Goal: Task Accomplishment & Management: Complete application form

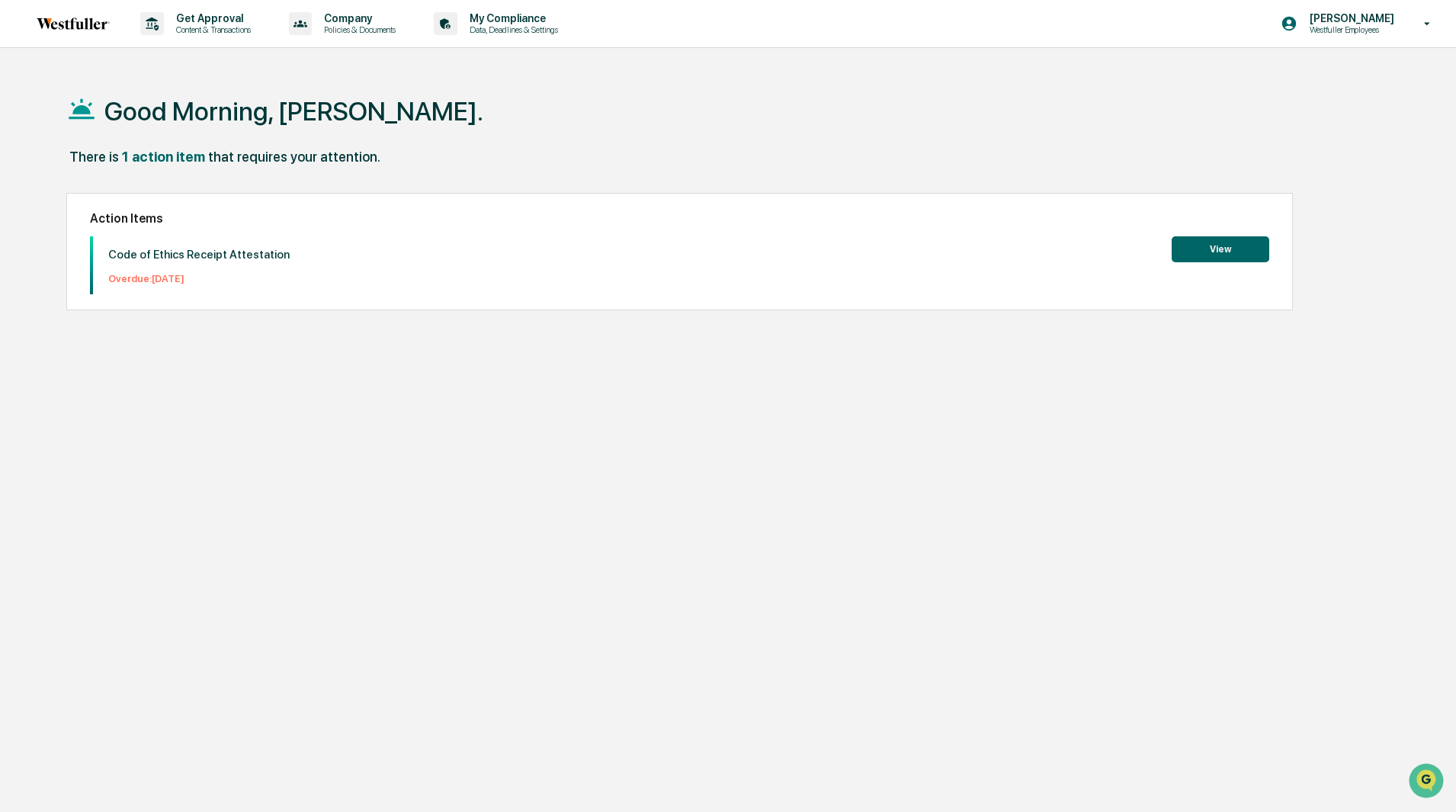
click at [1195, 243] on button "View" at bounding box center [1220, 249] width 98 height 26
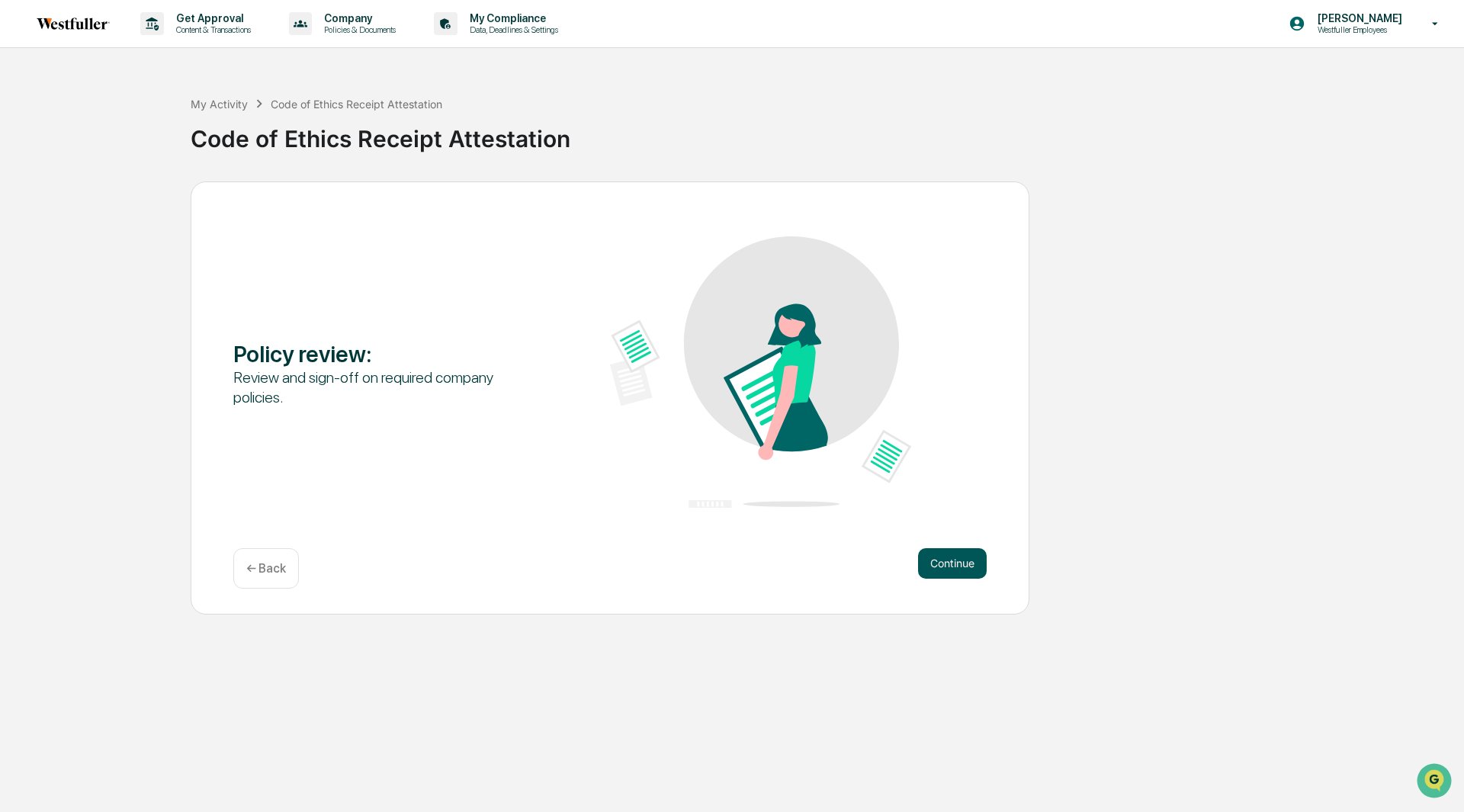
click at [962, 559] on button "Continue" at bounding box center [952, 563] width 69 height 31
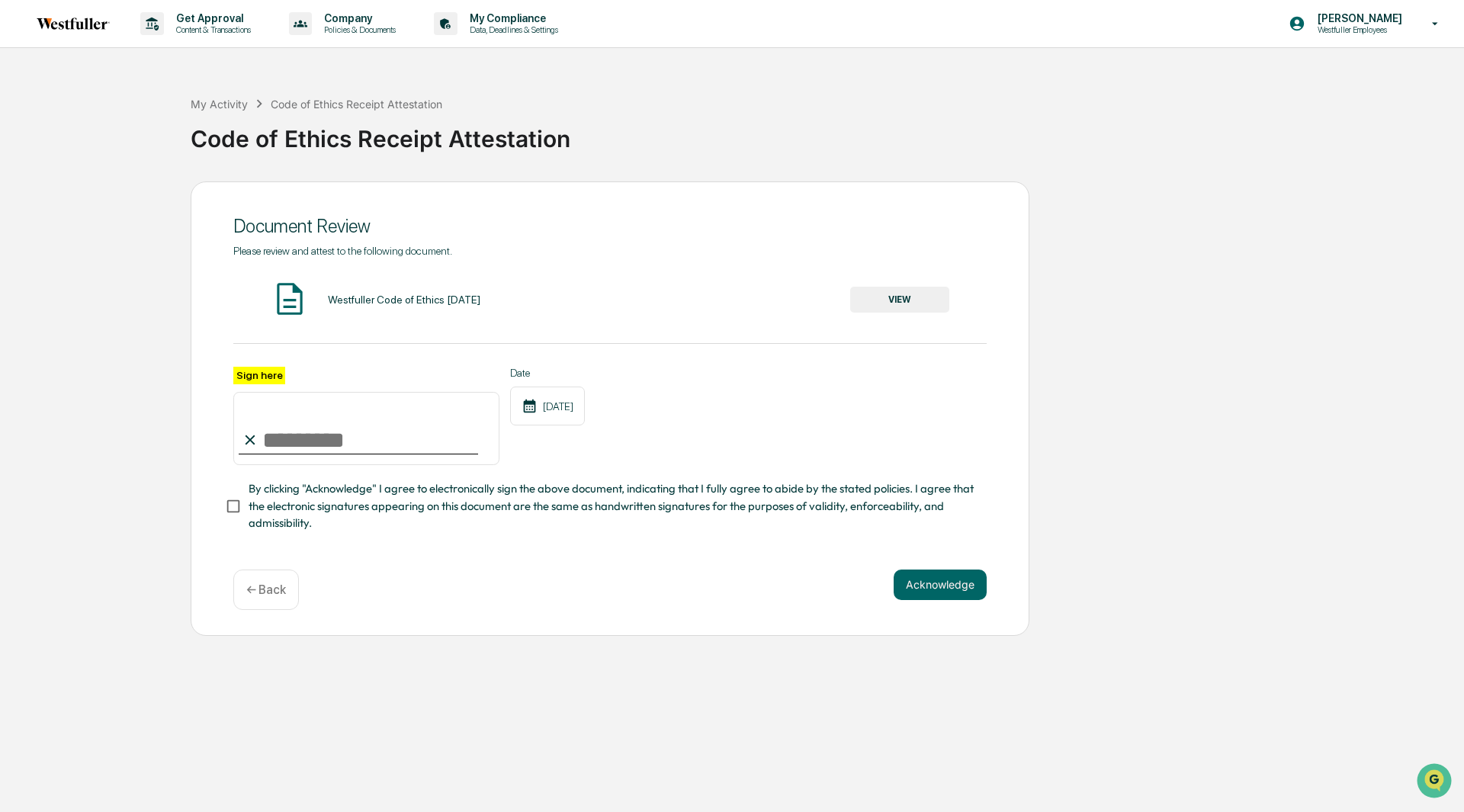
click at [891, 300] on button "VIEW" at bounding box center [899, 299] width 99 height 26
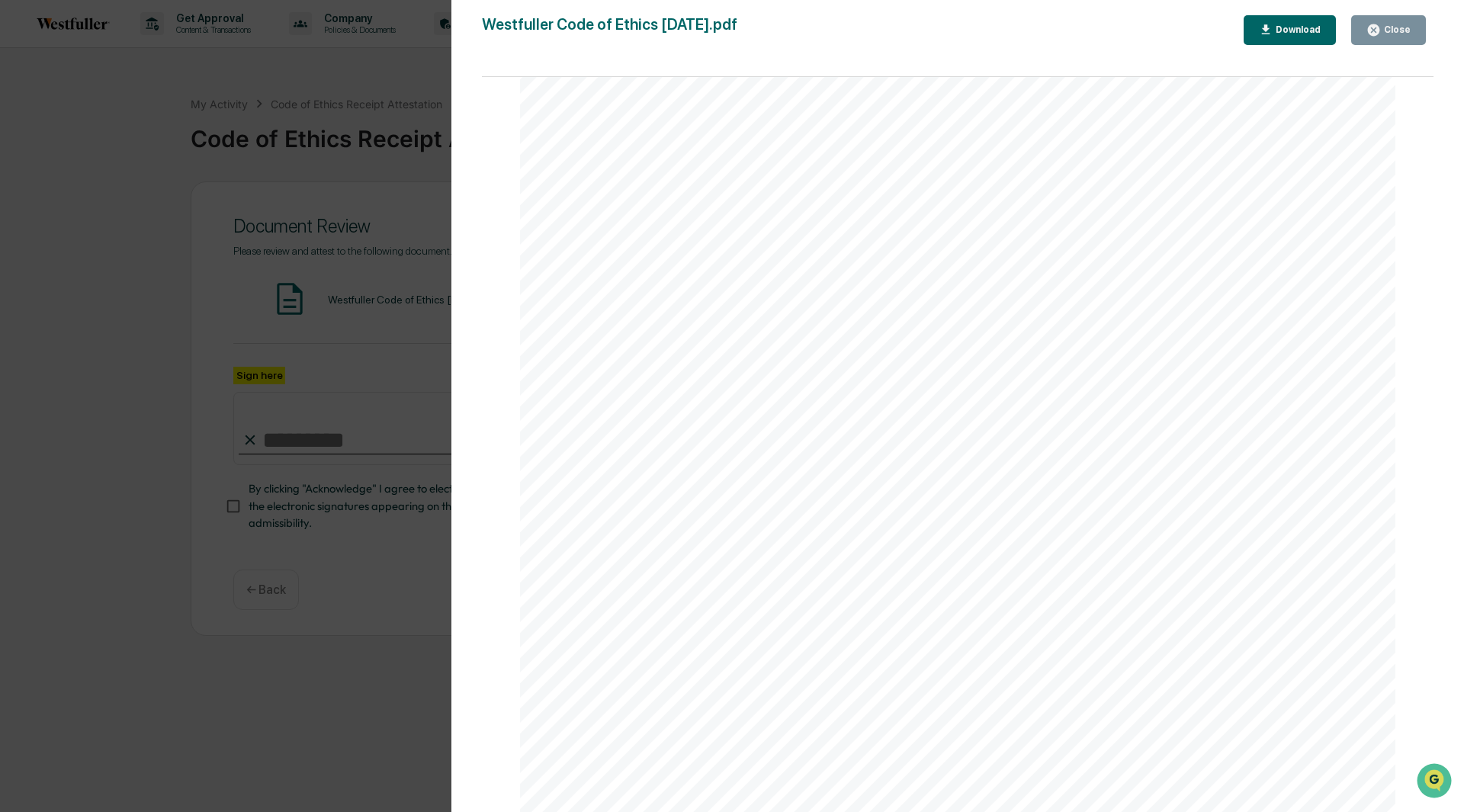
scroll to position [25252, 0]
click at [1372, 36] on icon "button" at bounding box center [1373, 30] width 14 height 14
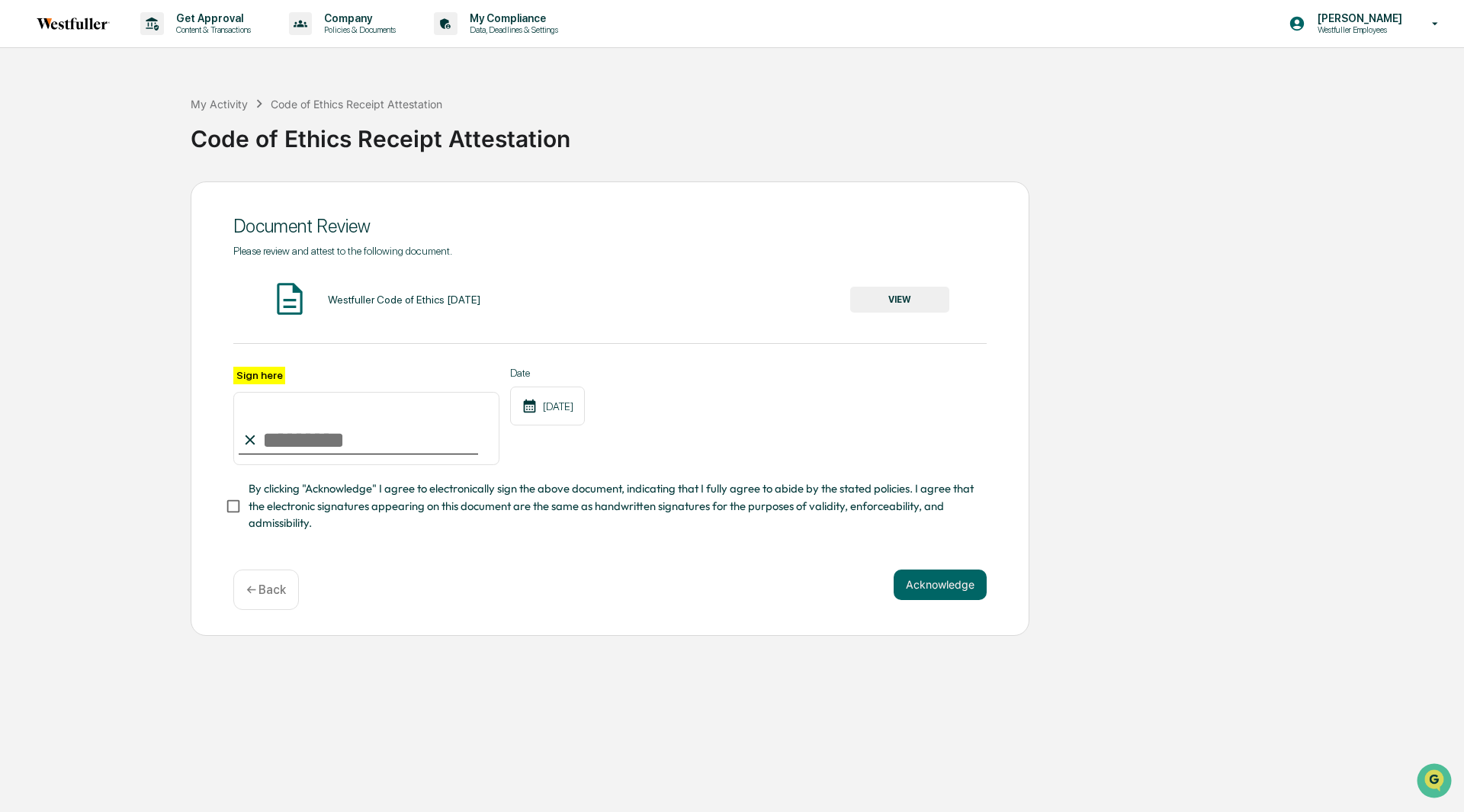
click at [343, 428] on input "Sign here" at bounding box center [367, 428] width 266 height 73
type input "**********"
click at [258, 512] on span "By clicking "Acknowledge" I agree to electronically sign the above document, in…" at bounding box center [611, 505] width 726 height 51
click at [947, 590] on button "Acknowledge" at bounding box center [940, 584] width 93 height 31
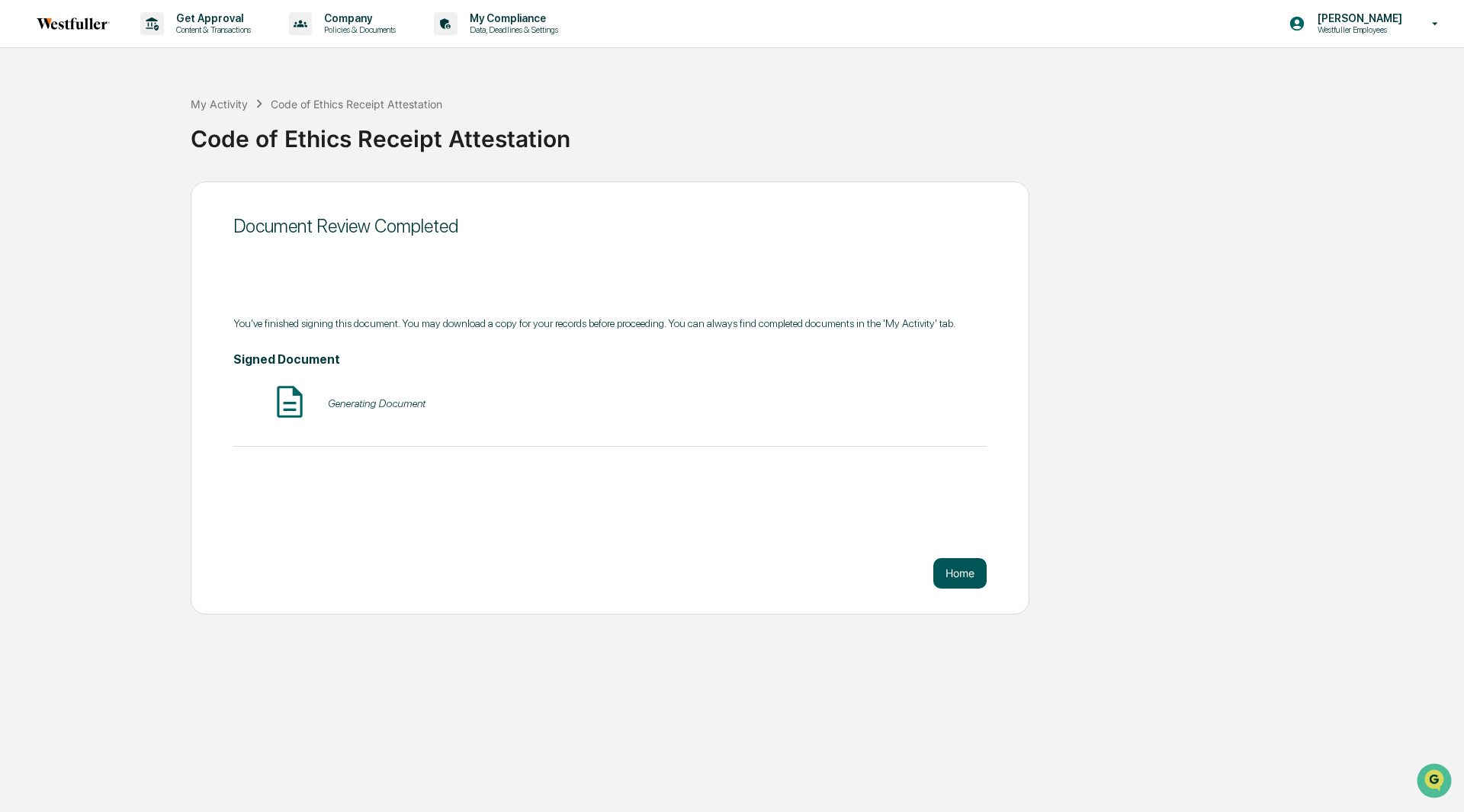
click at [962, 574] on button "Home" at bounding box center [960, 574] width 54 height 31
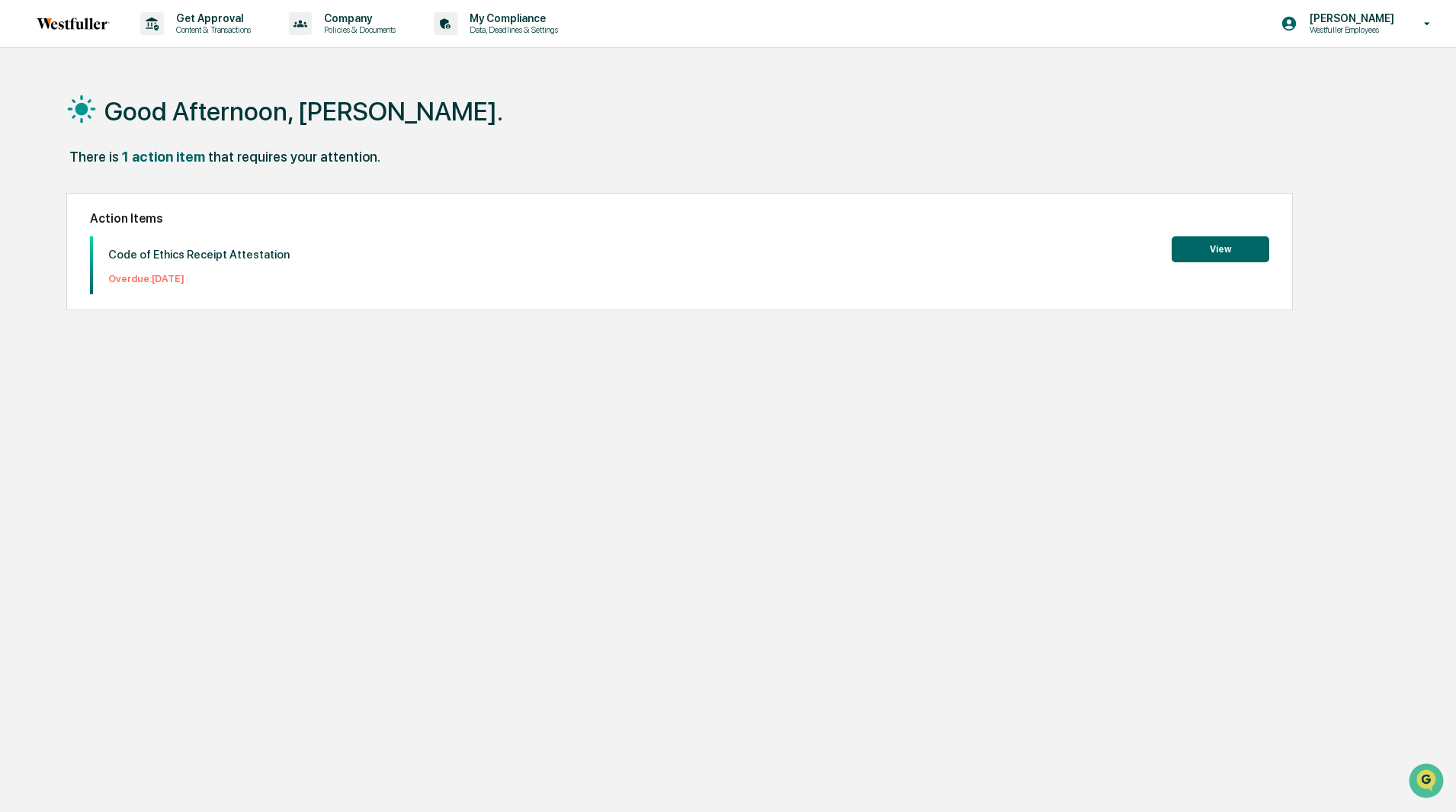
click at [1238, 250] on button "View" at bounding box center [1220, 249] width 98 height 26
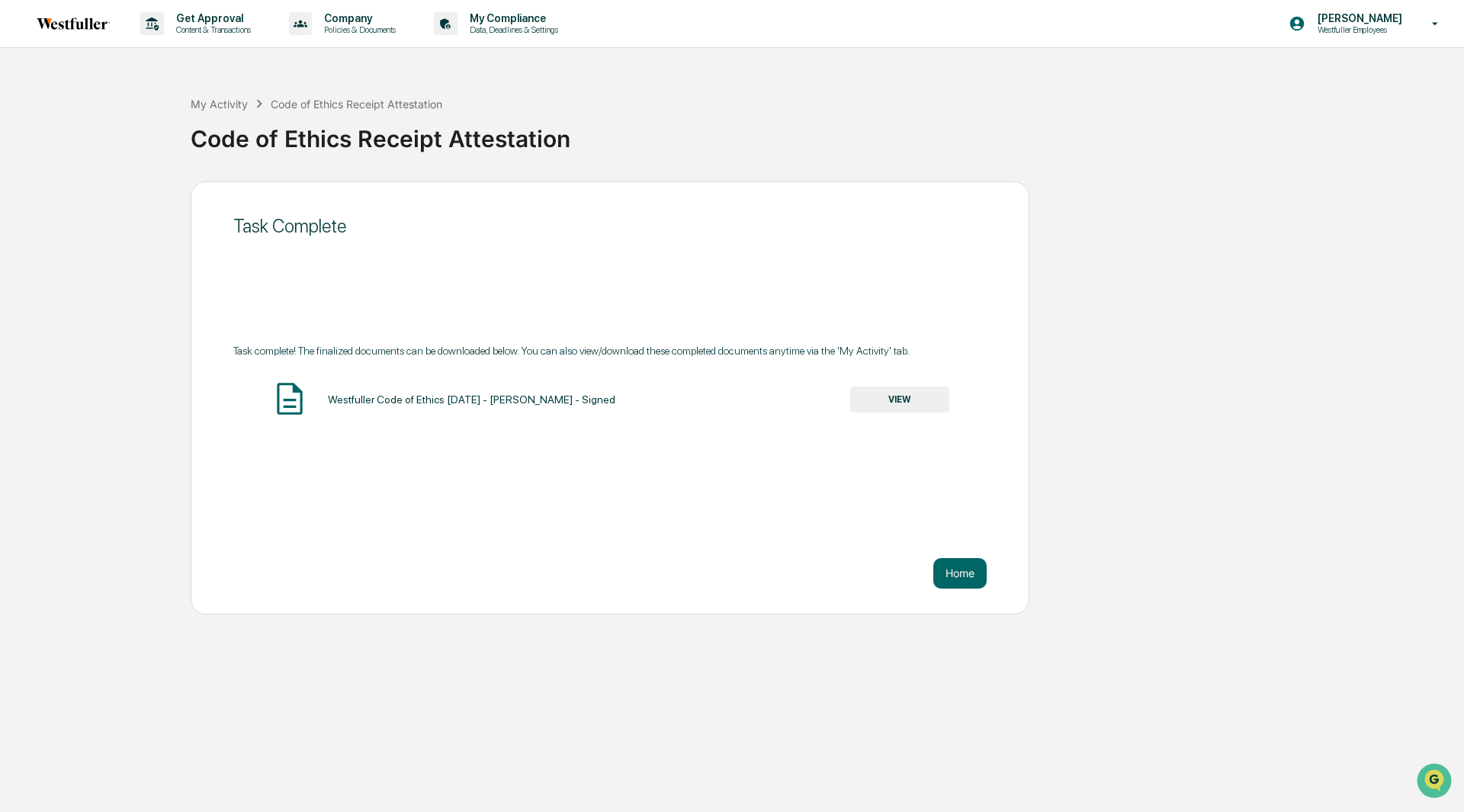
click at [892, 385] on div "Westfuller Code of Ethics [DATE] - [PERSON_NAME] - Signed VIEW" at bounding box center [610, 399] width 753 height 40
